Goal: Check status: Check status

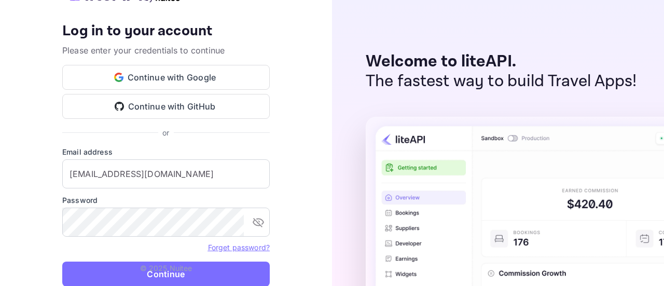
type input "[EMAIL_ADDRESS][DOMAIN_NAME]"
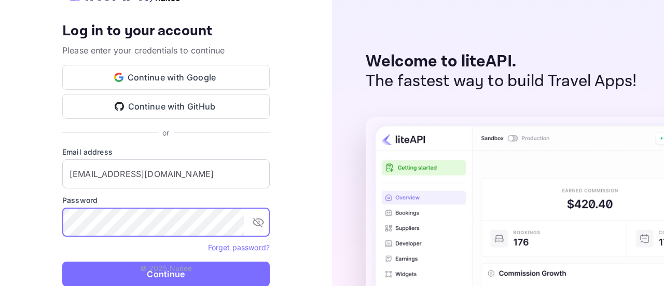
click at [165, 268] on p "© 2025 Nuitee" at bounding box center [166, 268] width 52 height 11
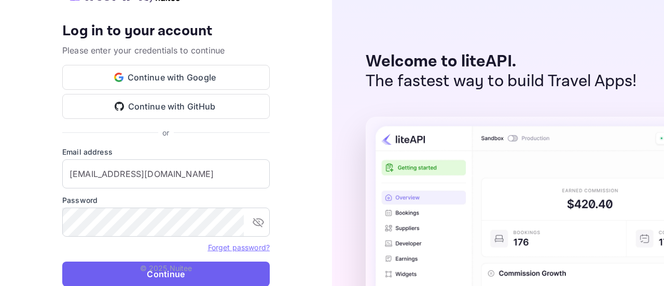
click at [174, 277] on button "Continue" at bounding box center [166, 274] width 208 height 25
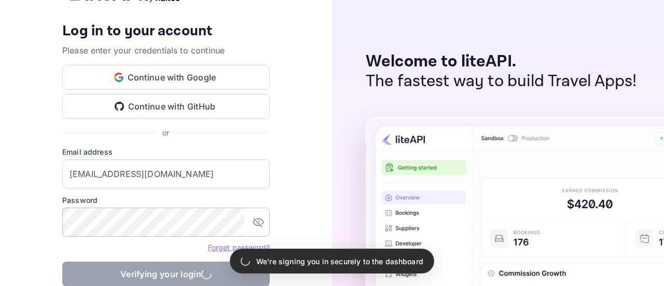
click at [261, 223] on icon "toggle password visibility" at bounding box center [258, 222] width 12 height 12
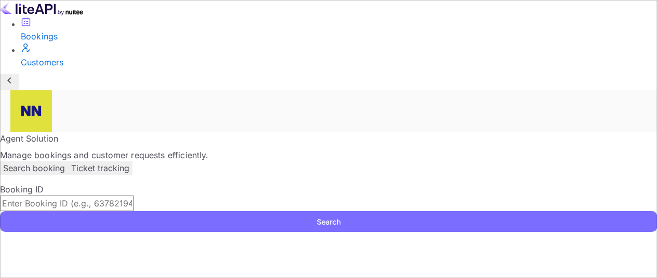
click at [134, 196] on input "text" at bounding box center [67, 204] width 134 height 16
paste input "R1o4BbWyo"
type input "R1o4BbWyo"
click at [192, 211] on button "Search" at bounding box center [328, 221] width 657 height 21
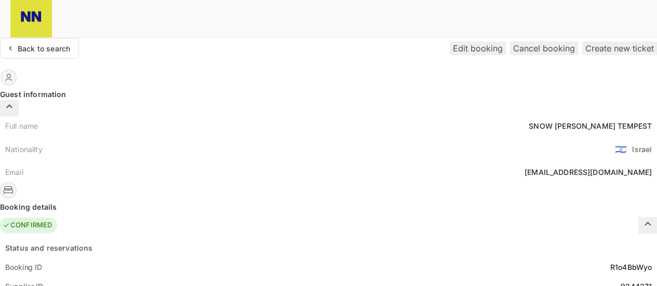
scroll to position [156, 0]
